Goal: Task Accomplishment & Management: Complete application form

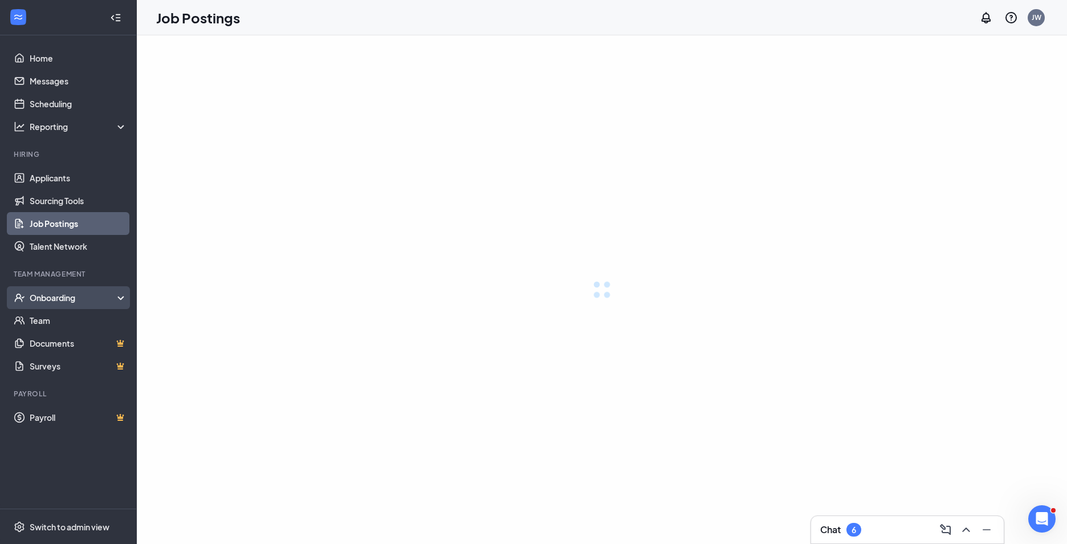
click at [95, 296] on div "Onboarding" at bounding box center [79, 297] width 98 height 11
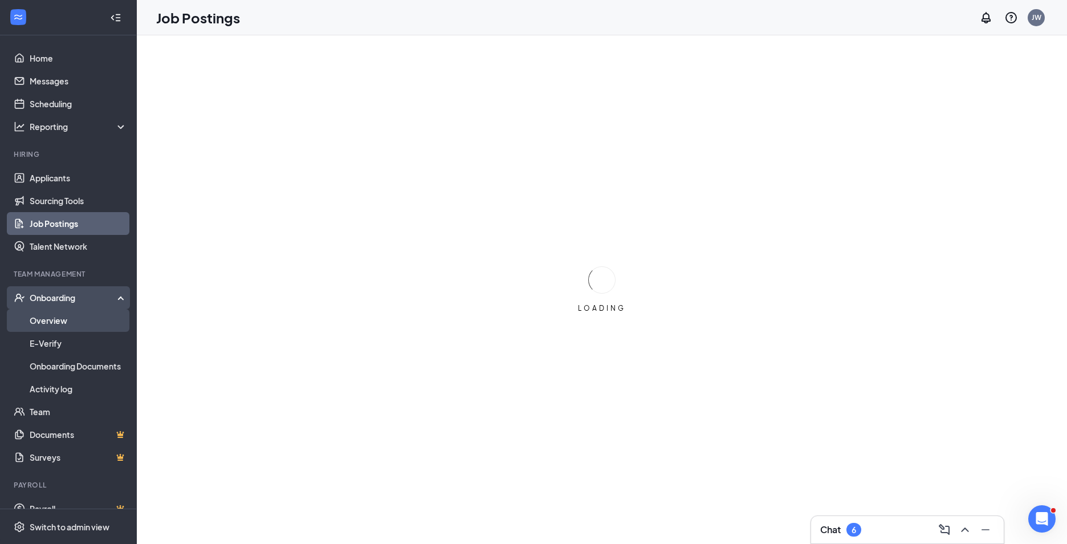
click at [72, 318] on link "Overview" at bounding box center [78, 320] width 97 height 23
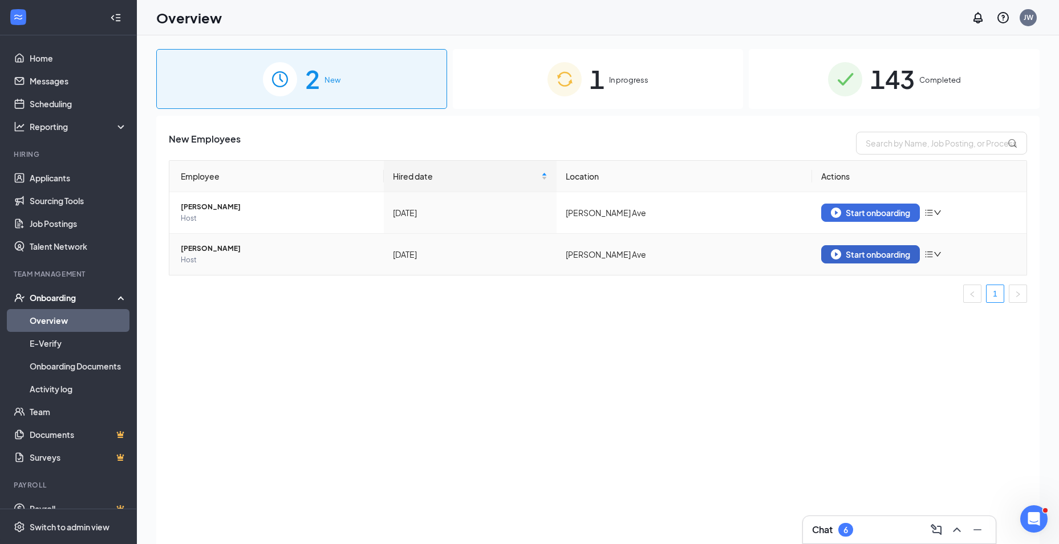
click at [852, 259] on button "Start onboarding" at bounding box center [870, 254] width 99 height 18
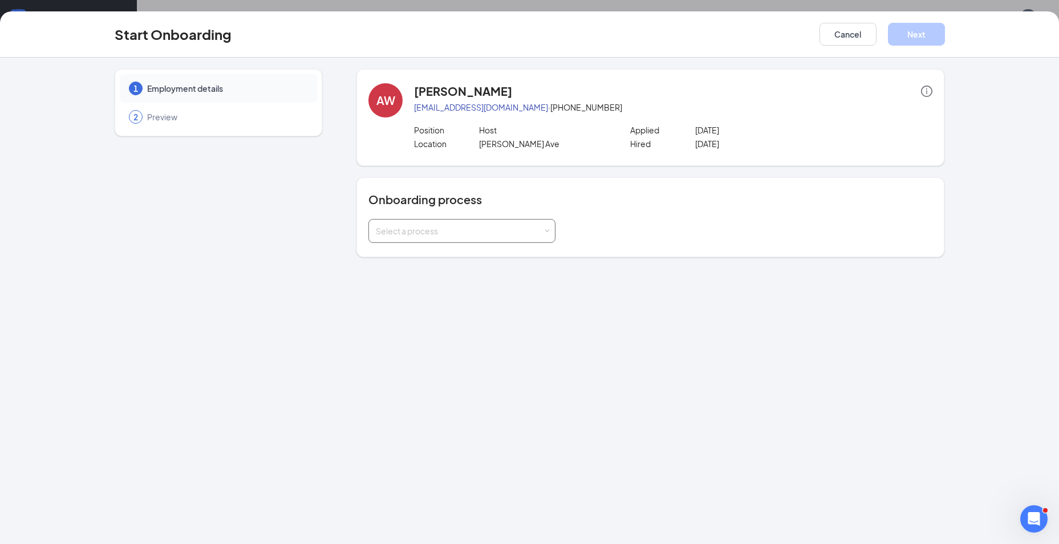
click at [506, 232] on div "Select a process" at bounding box center [459, 230] width 167 height 11
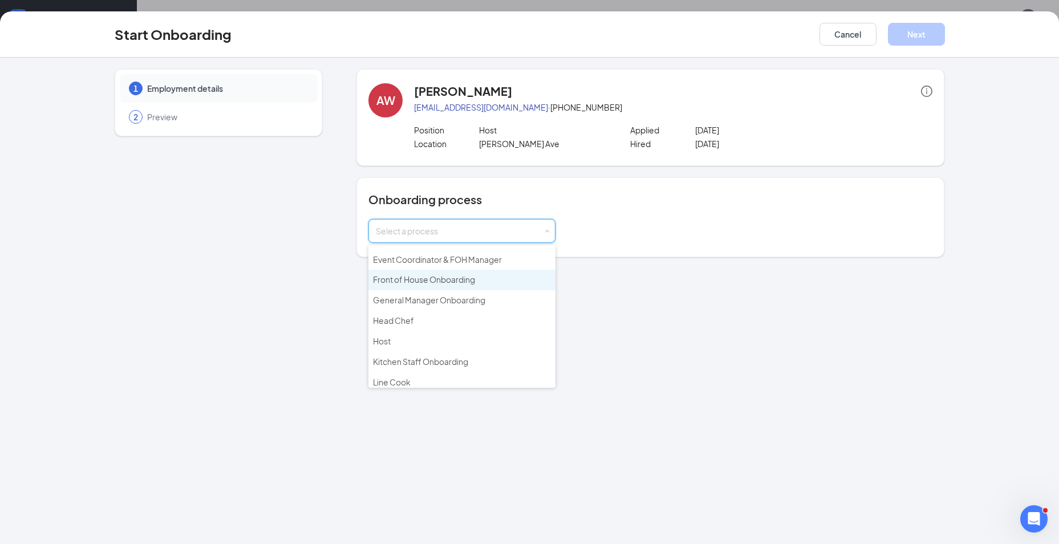
scroll to position [103, 0]
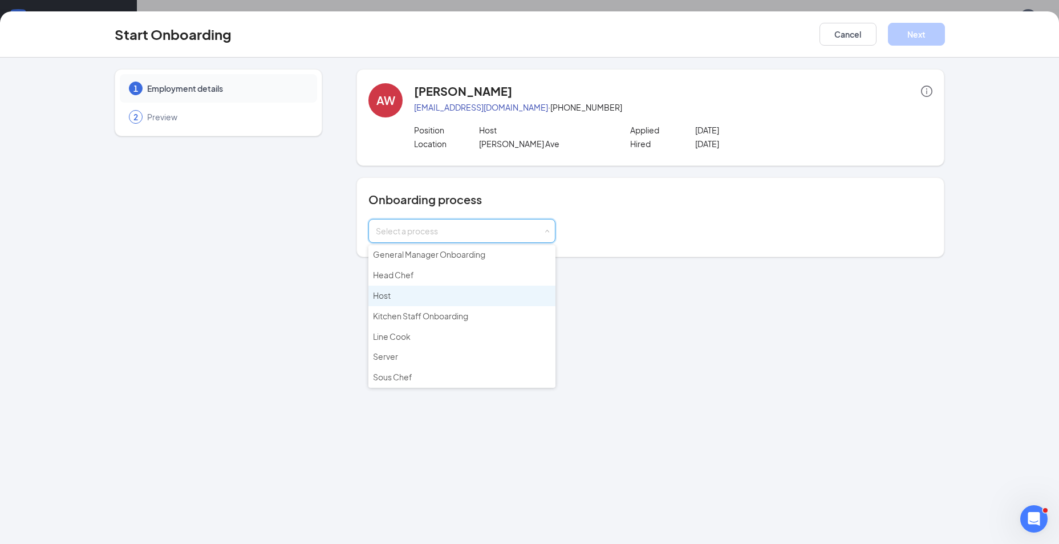
click at [445, 300] on li "Host" at bounding box center [461, 296] width 187 height 21
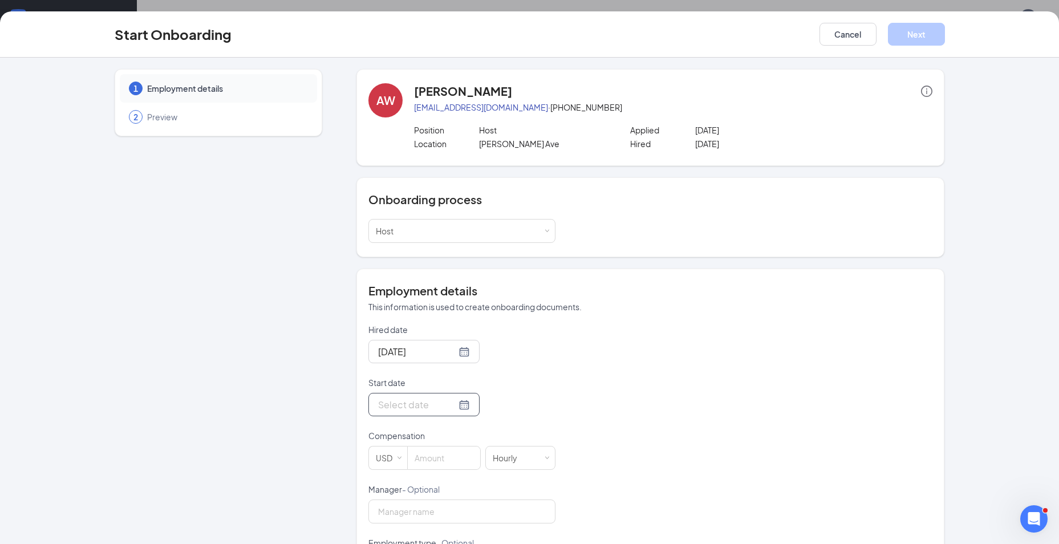
click at [453, 405] on div at bounding box center [424, 404] width 92 height 14
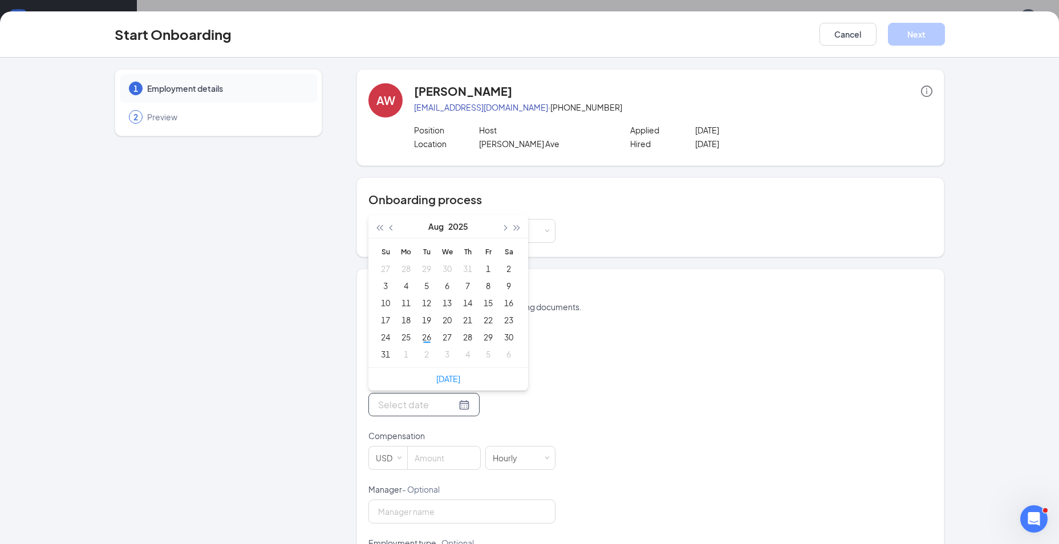
scroll to position [57, 0]
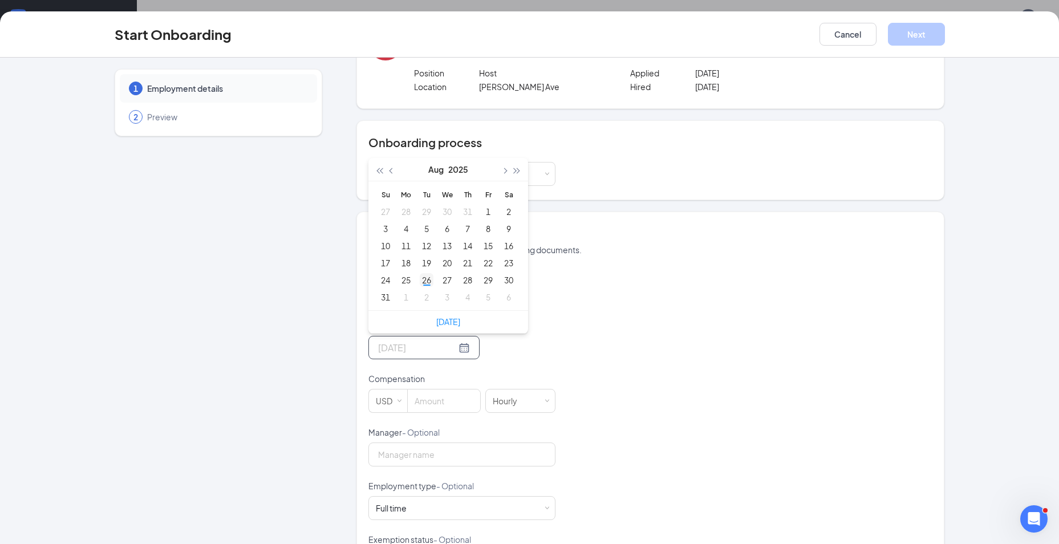
type input "[DATE]"
click at [425, 278] on div "26" at bounding box center [427, 280] width 14 height 14
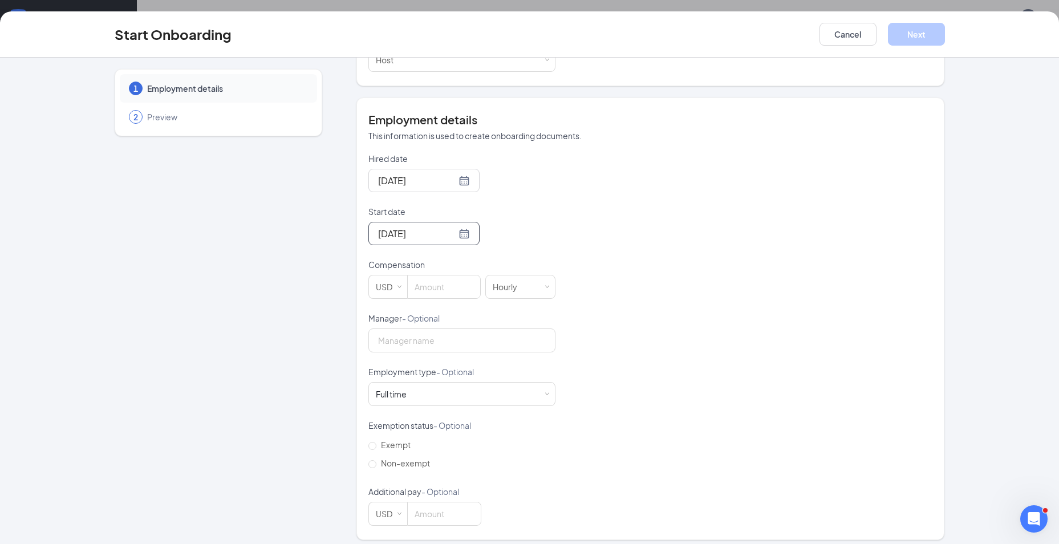
scroll to position [178, 0]
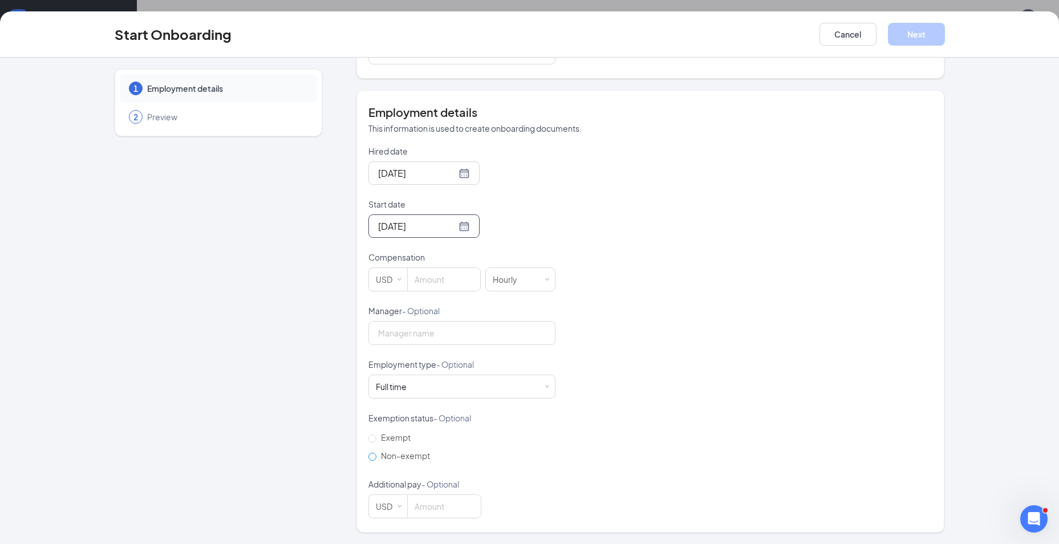
click at [389, 452] on span "Non-exempt" at bounding box center [405, 455] width 58 height 10
click at [376, 453] on input "Non-exempt" at bounding box center [372, 457] width 8 height 8
radio input "true"
click at [441, 275] on input at bounding box center [444, 279] width 72 height 23
type input "12.48"
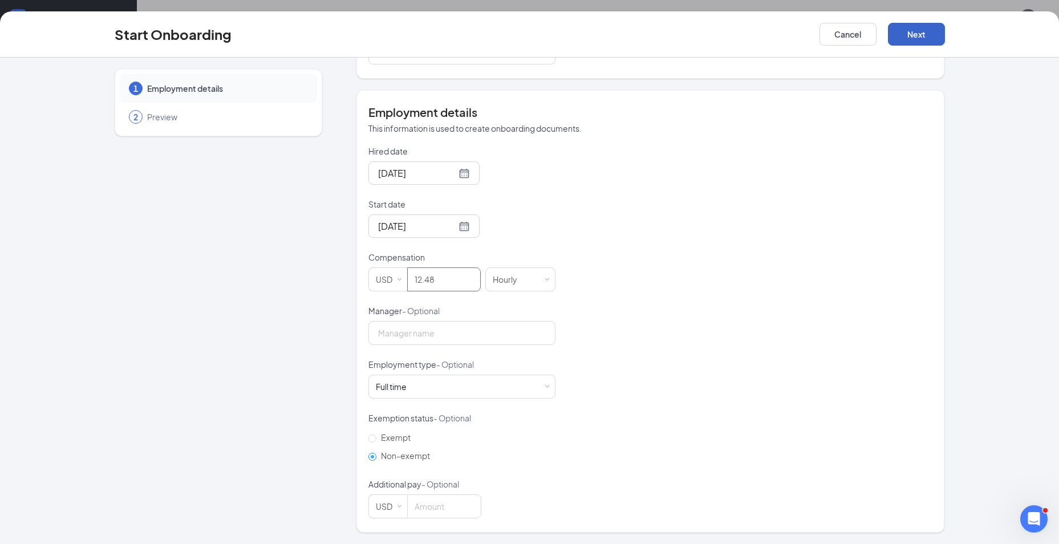
click at [918, 39] on button "Next" at bounding box center [916, 34] width 57 height 23
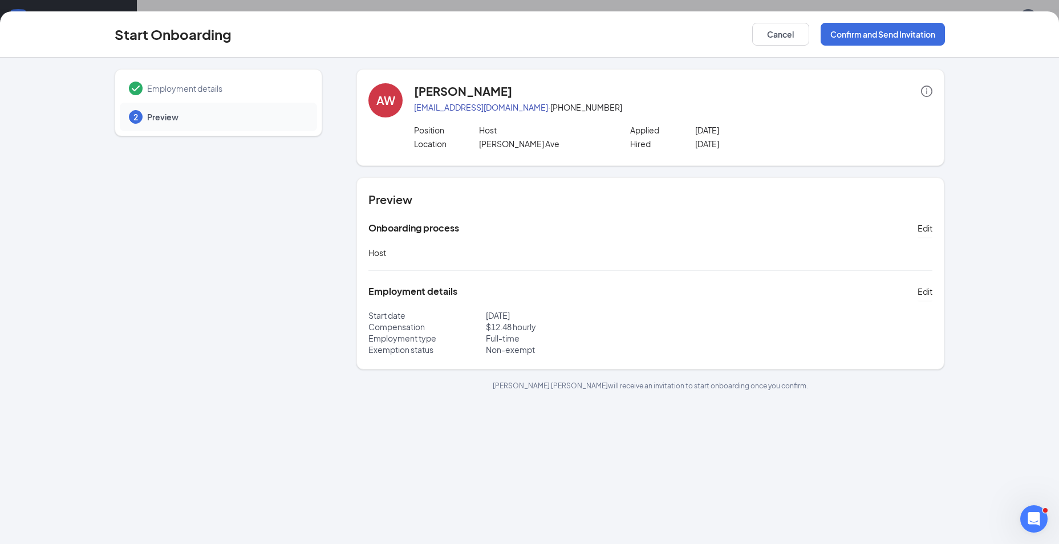
click at [895, 17] on div "Start Onboarding Cancel Confirm and Send Invitation" at bounding box center [529, 34] width 1059 height 46
click at [895, 22] on div "Start Onboarding Cancel Confirm and Send Invitation" at bounding box center [529, 34] width 1059 height 46
click at [895, 29] on button "Confirm and Send Invitation" at bounding box center [882, 34] width 124 height 23
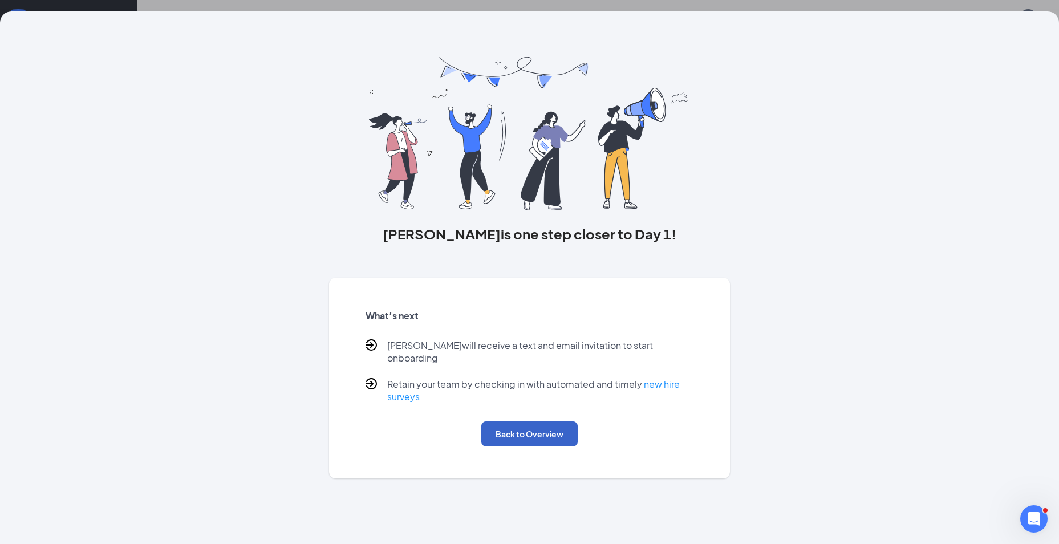
click at [527, 430] on button "Back to Overview" at bounding box center [529, 433] width 96 height 25
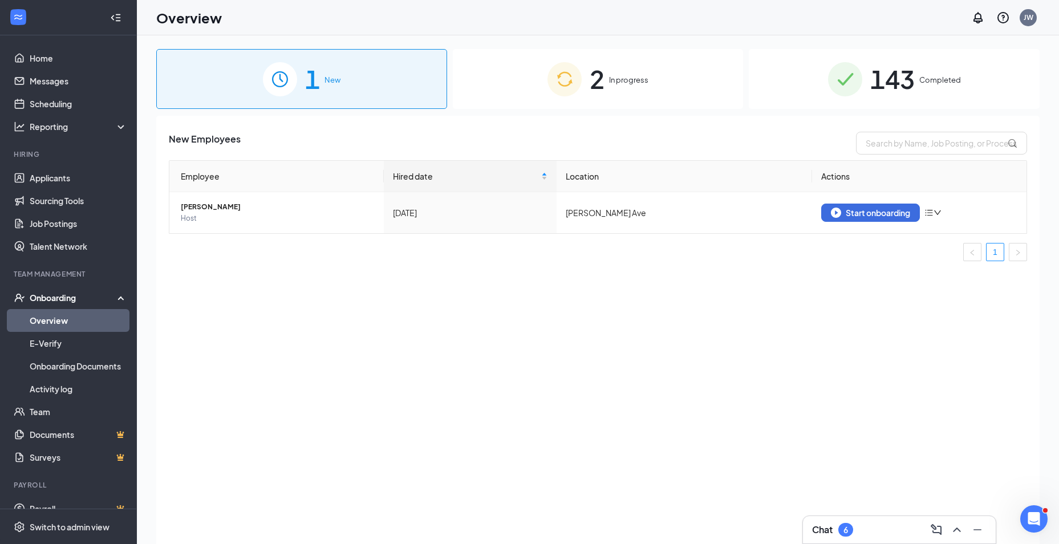
click at [559, 93] on img at bounding box center [564, 79] width 34 height 34
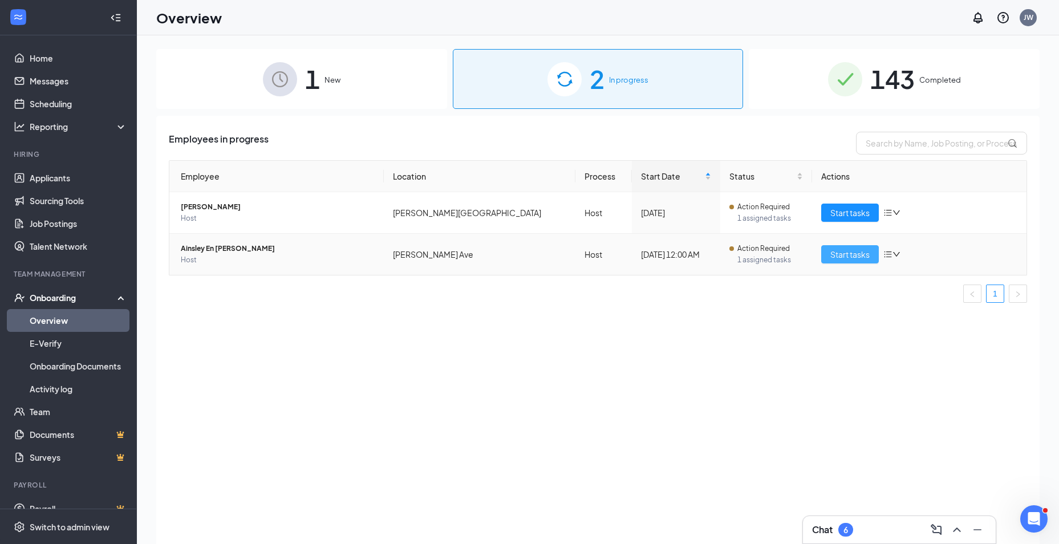
click at [838, 258] on span "Start tasks" at bounding box center [849, 254] width 39 height 13
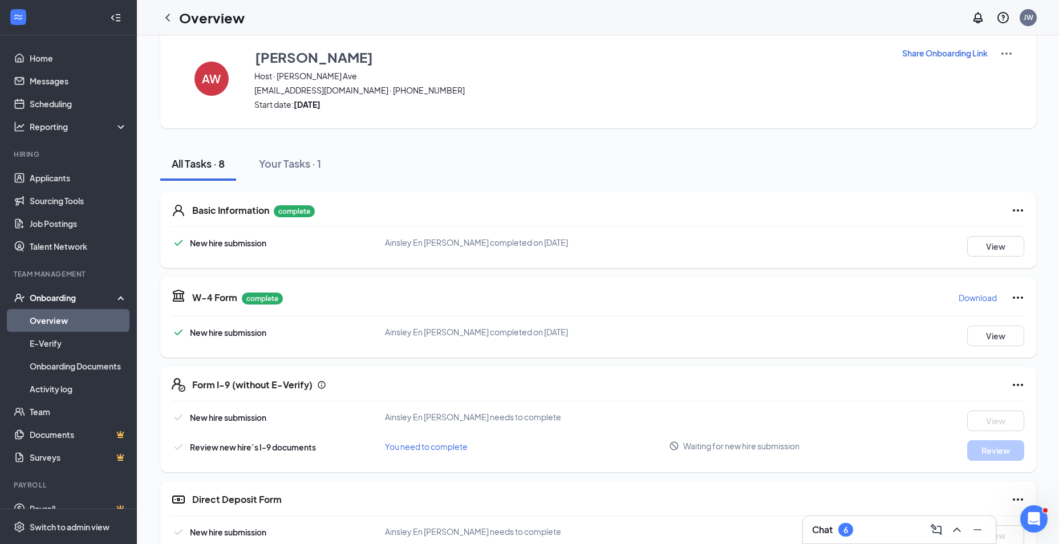
scroll to position [19, 0]
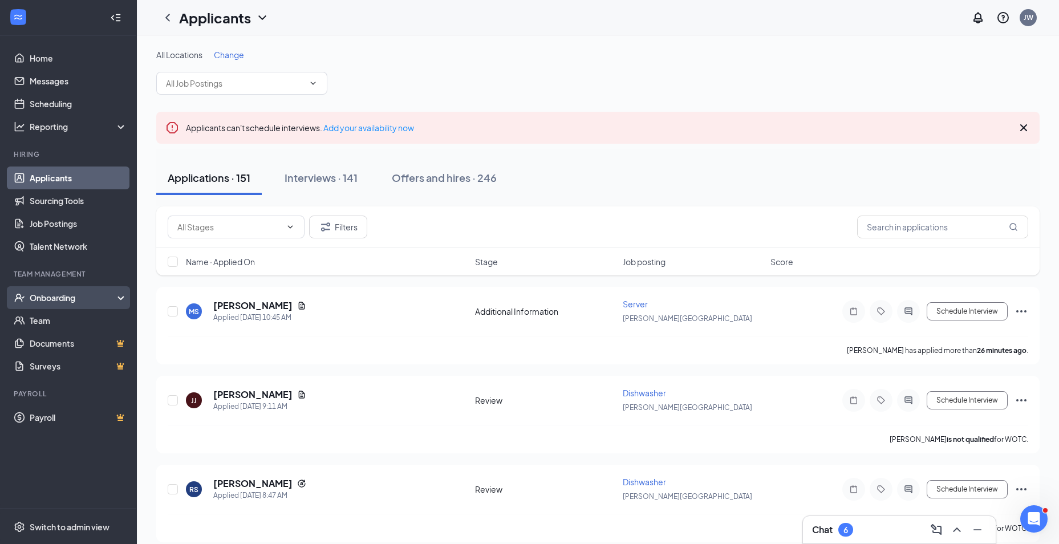
click at [77, 294] on div "Onboarding" at bounding box center [74, 297] width 88 height 11
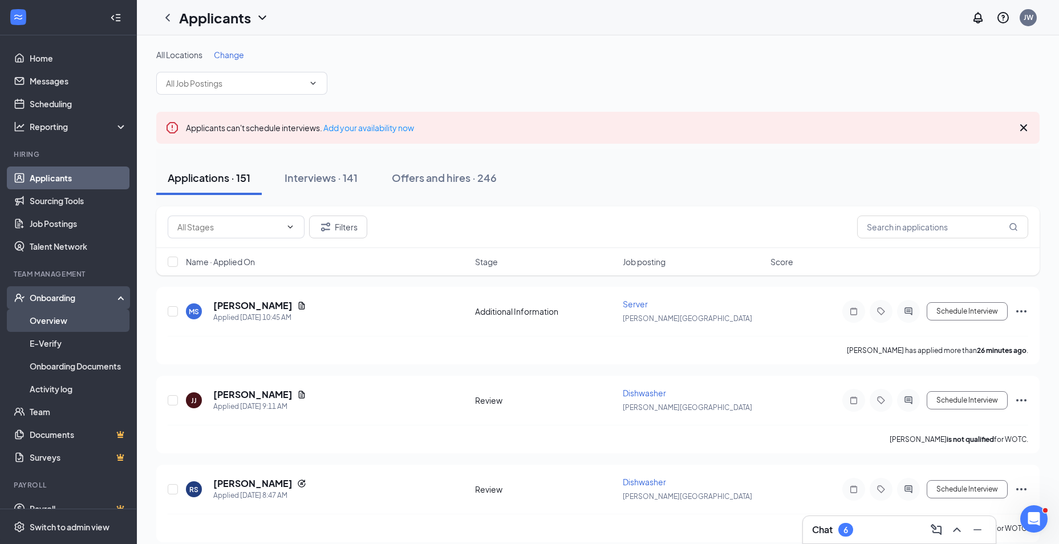
click at [76, 322] on link "Overview" at bounding box center [78, 320] width 97 height 23
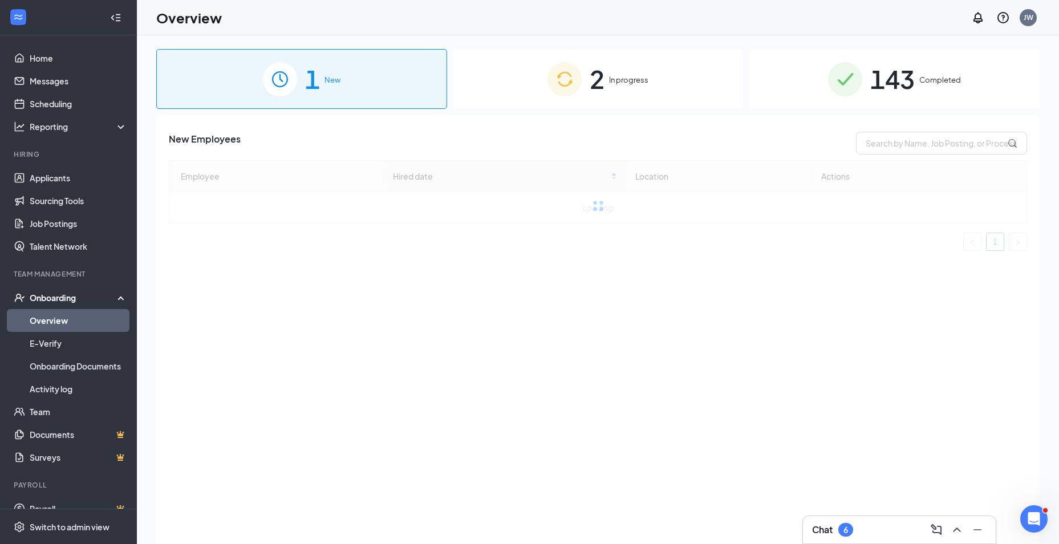
click at [652, 108] on div "2 In progress" at bounding box center [598, 79] width 291 height 60
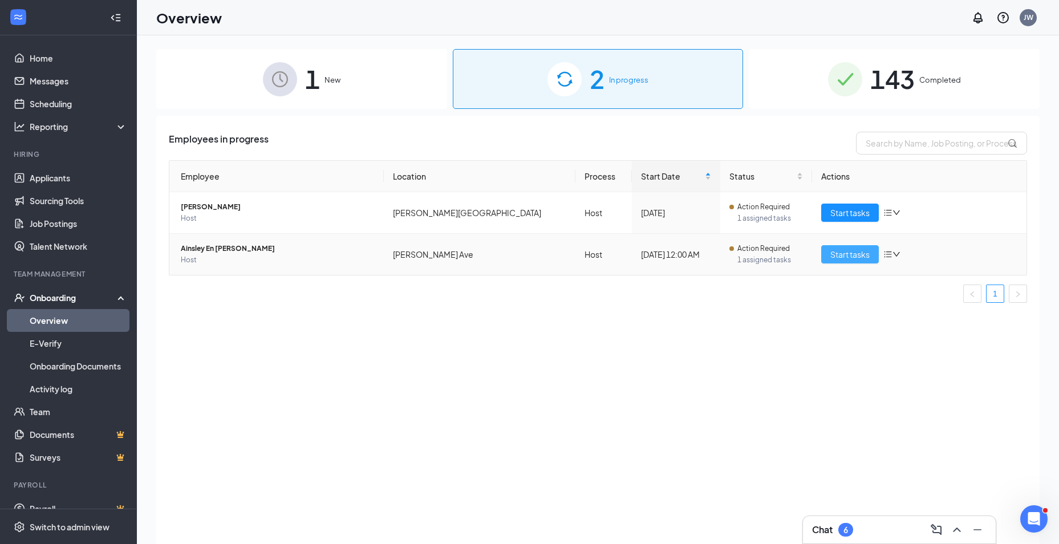
click at [837, 262] on button "Start tasks" at bounding box center [850, 254] width 58 height 18
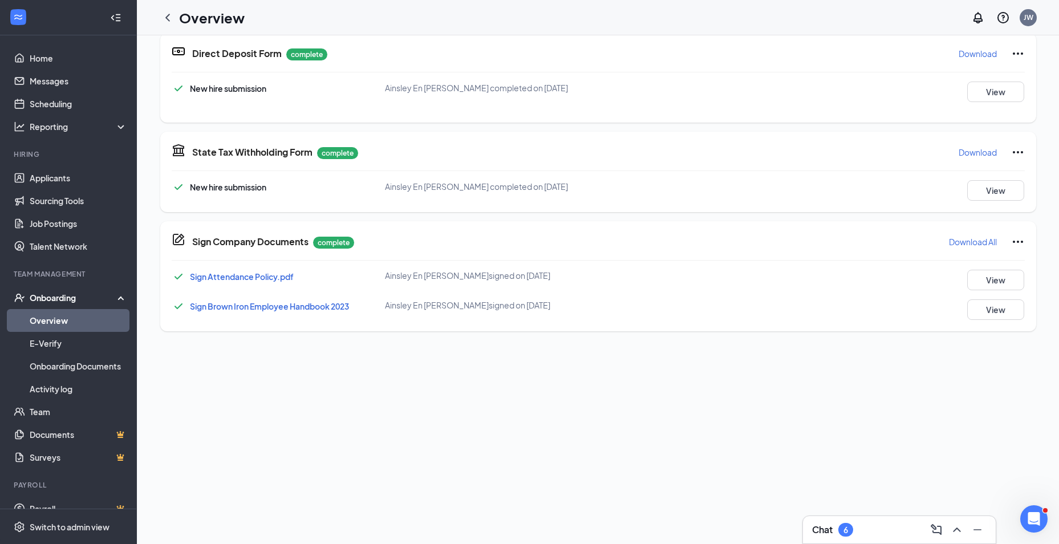
scroll to position [241, 0]
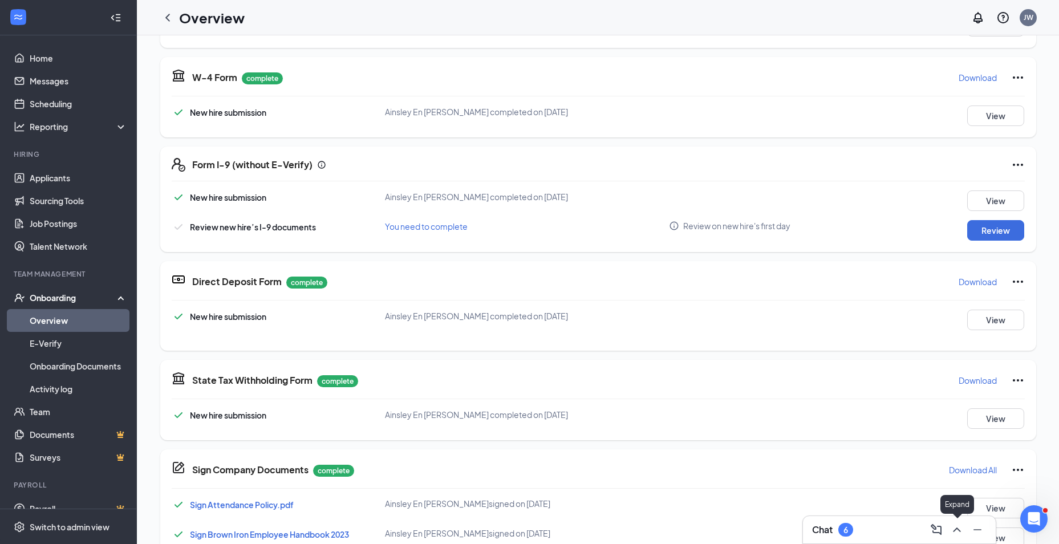
click at [941, 524] on icon "ComposeMessage" at bounding box center [936, 530] width 14 height 14
click at [949, 527] on button at bounding box center [957, 530] width 18 height 18
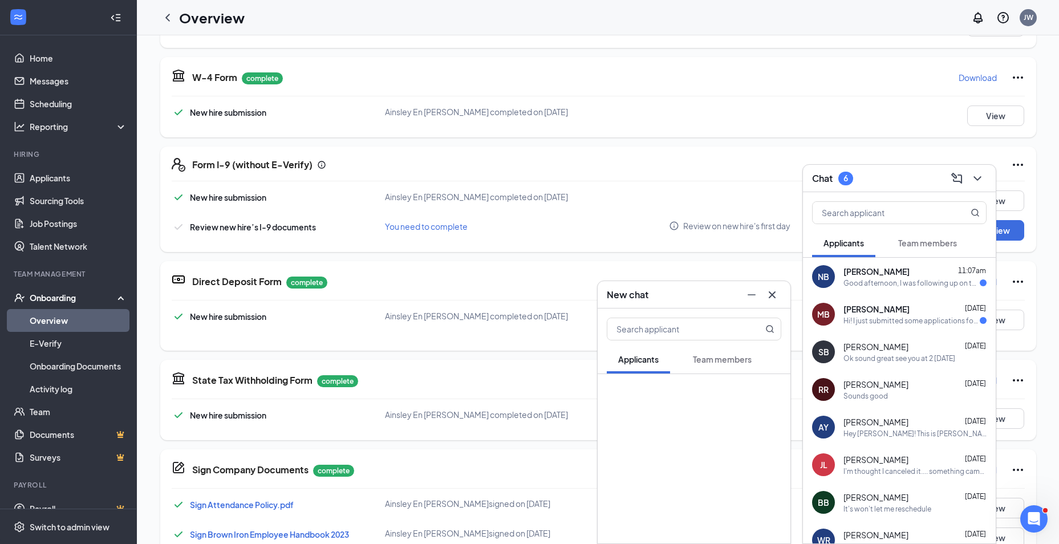
click at [925, 268] on div "[PERSON_NAME] 11:07am" at bounding box center [914, 271] width 143 height 11
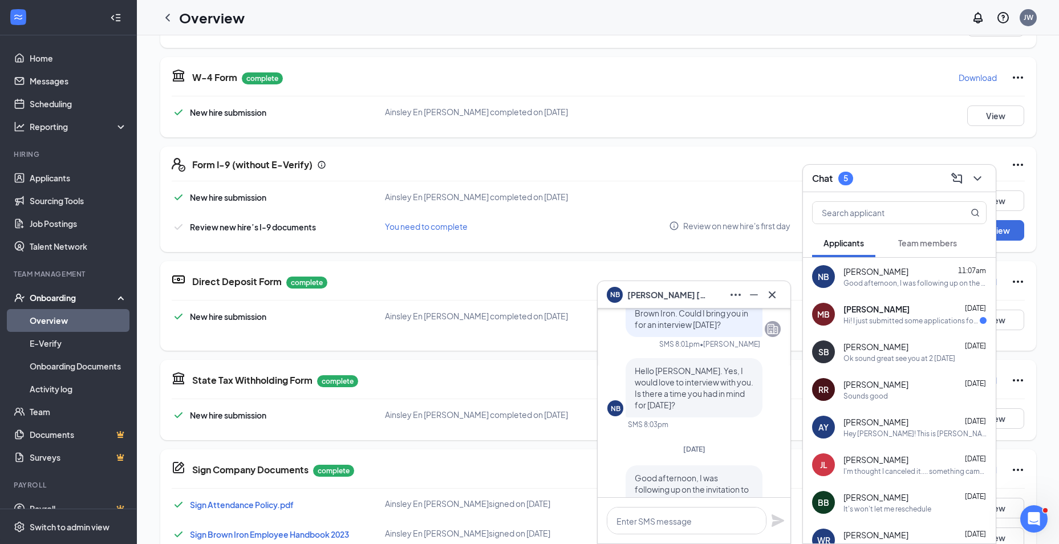
scroll to position [0, 0]
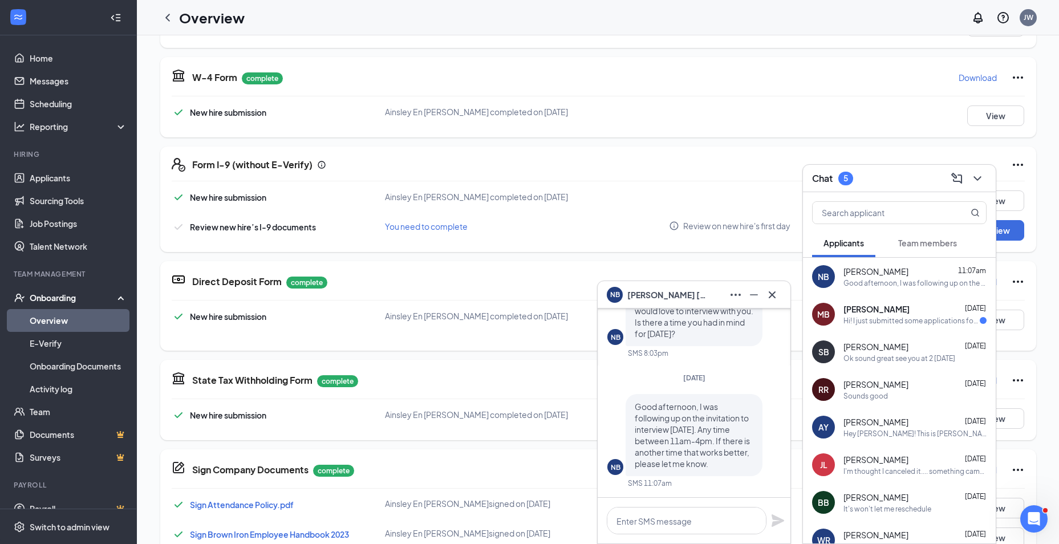
click at [892, 326] on div "MB [PERSON_NAME] [DATE] Hi! I just submitted some applications for Food Expedit…" at bounding box center [899, 314] width 193 height 38
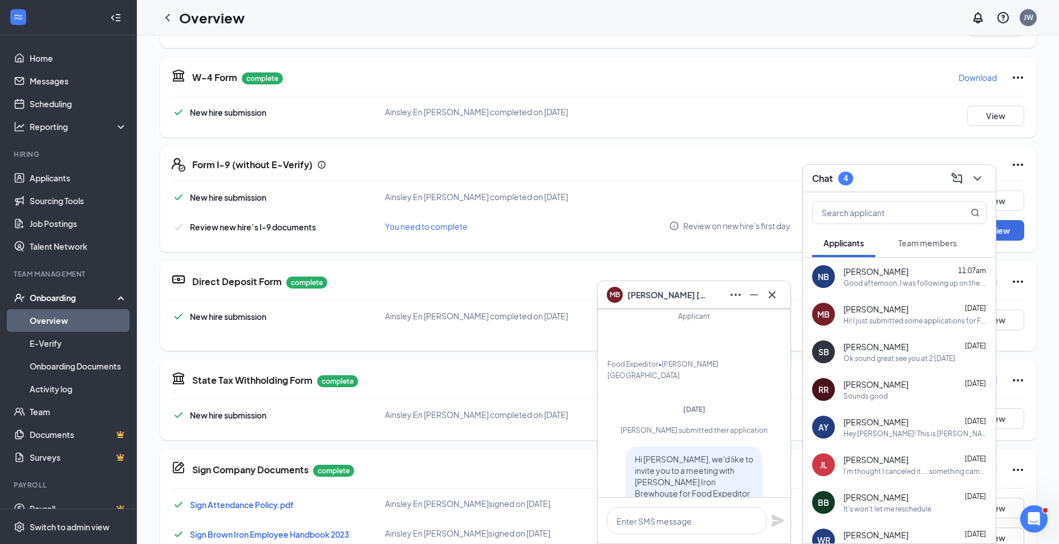
scroll to position [-266, 0]
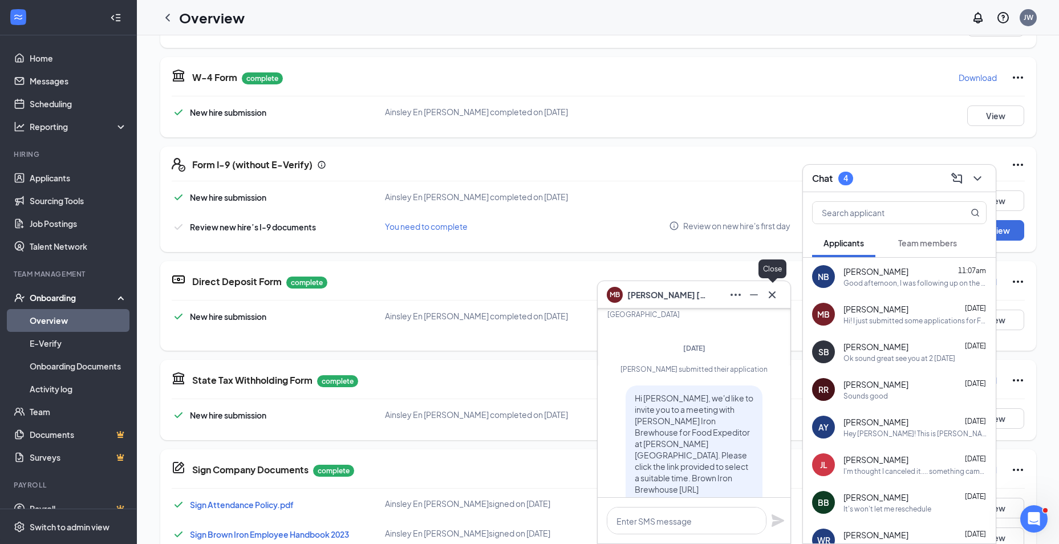
click at [778, 300] on icon "Cross" at bounding box center [772, 295] width 14 height 14
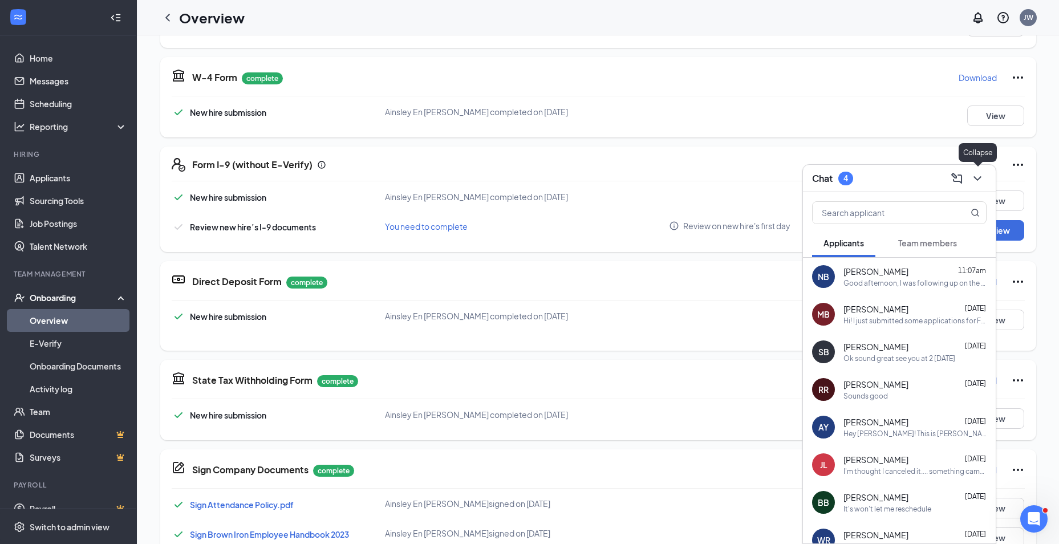
click at [977, 180] on icon "ChevronDown" at bounding box center [976, 178] width 7 height 5
